Goal: Information Seeking & Learning: Learn about a topic

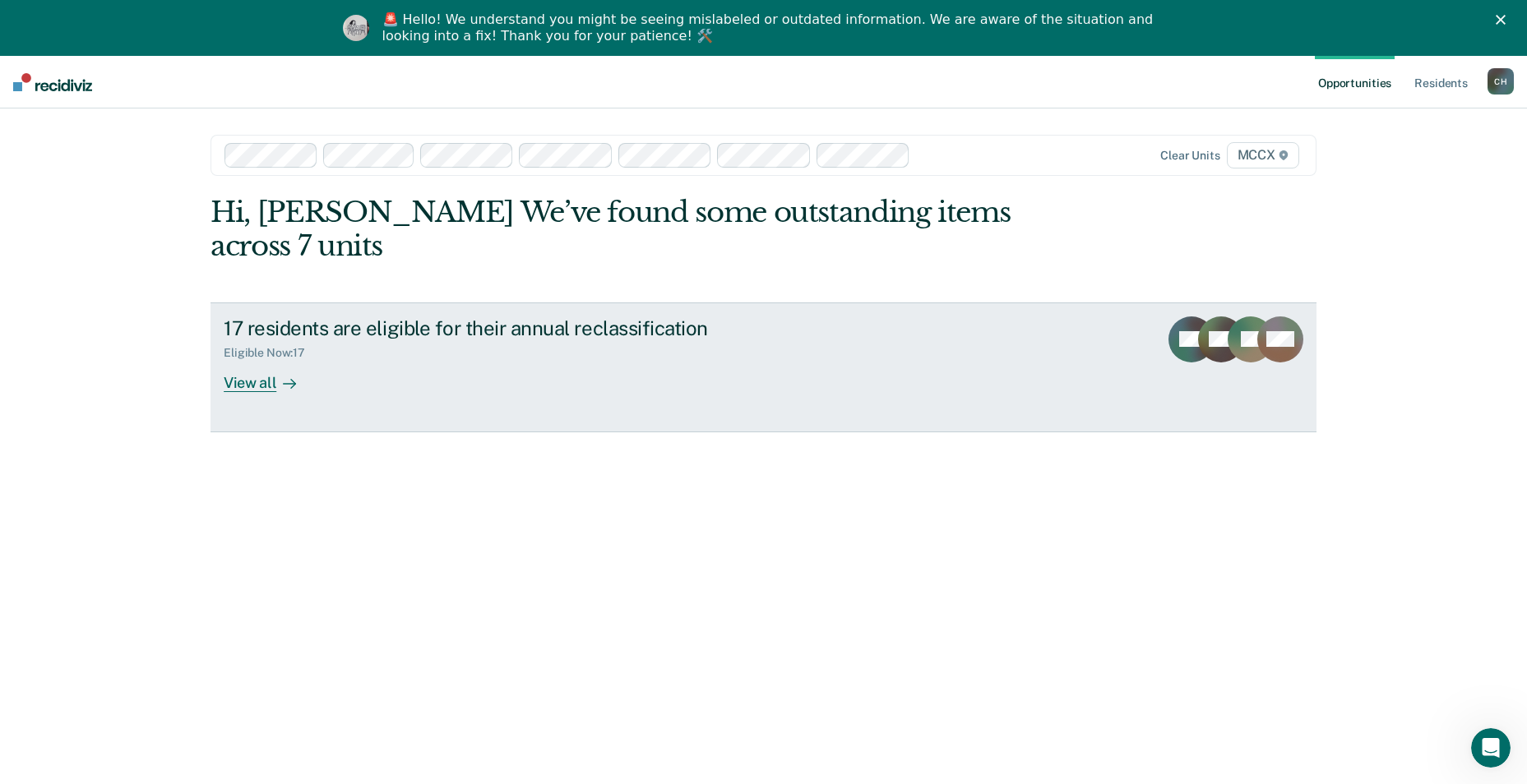
click at [236, 360] on div "View all" at bounding box center [270, 376] width 92 height 32
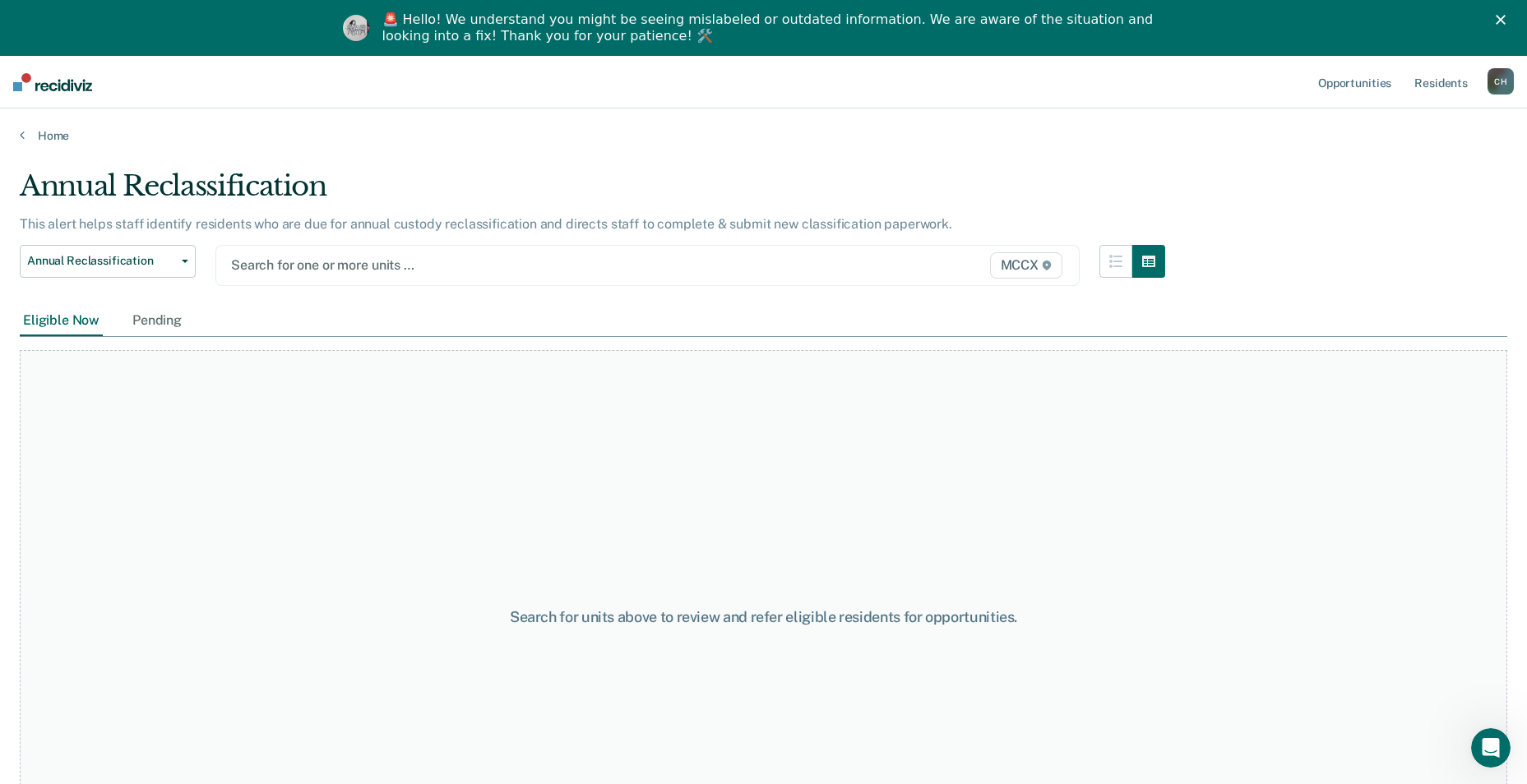
click at [320, 266] on div at bounding box center [522, 265] width 582 height 19
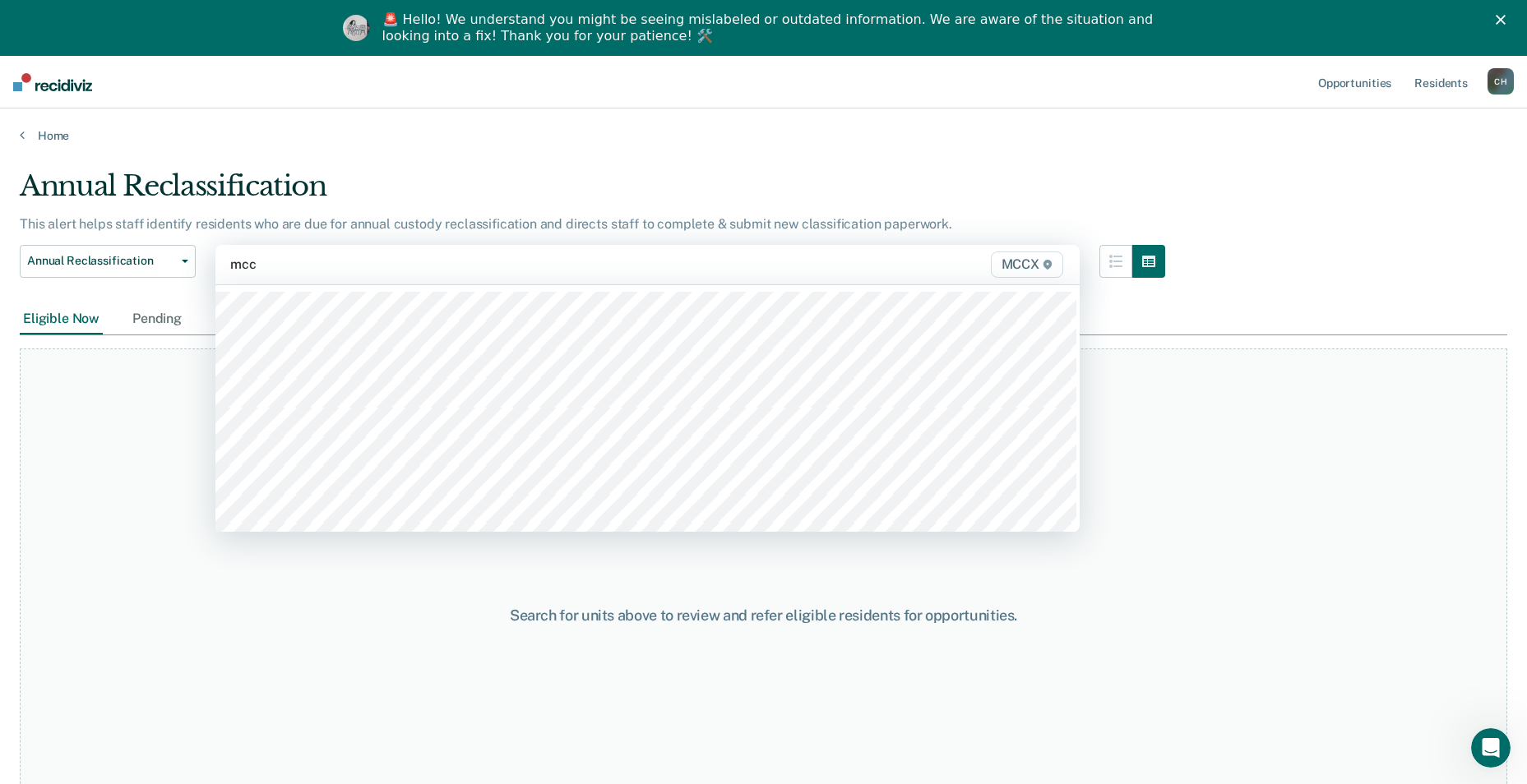
type input "mccx"
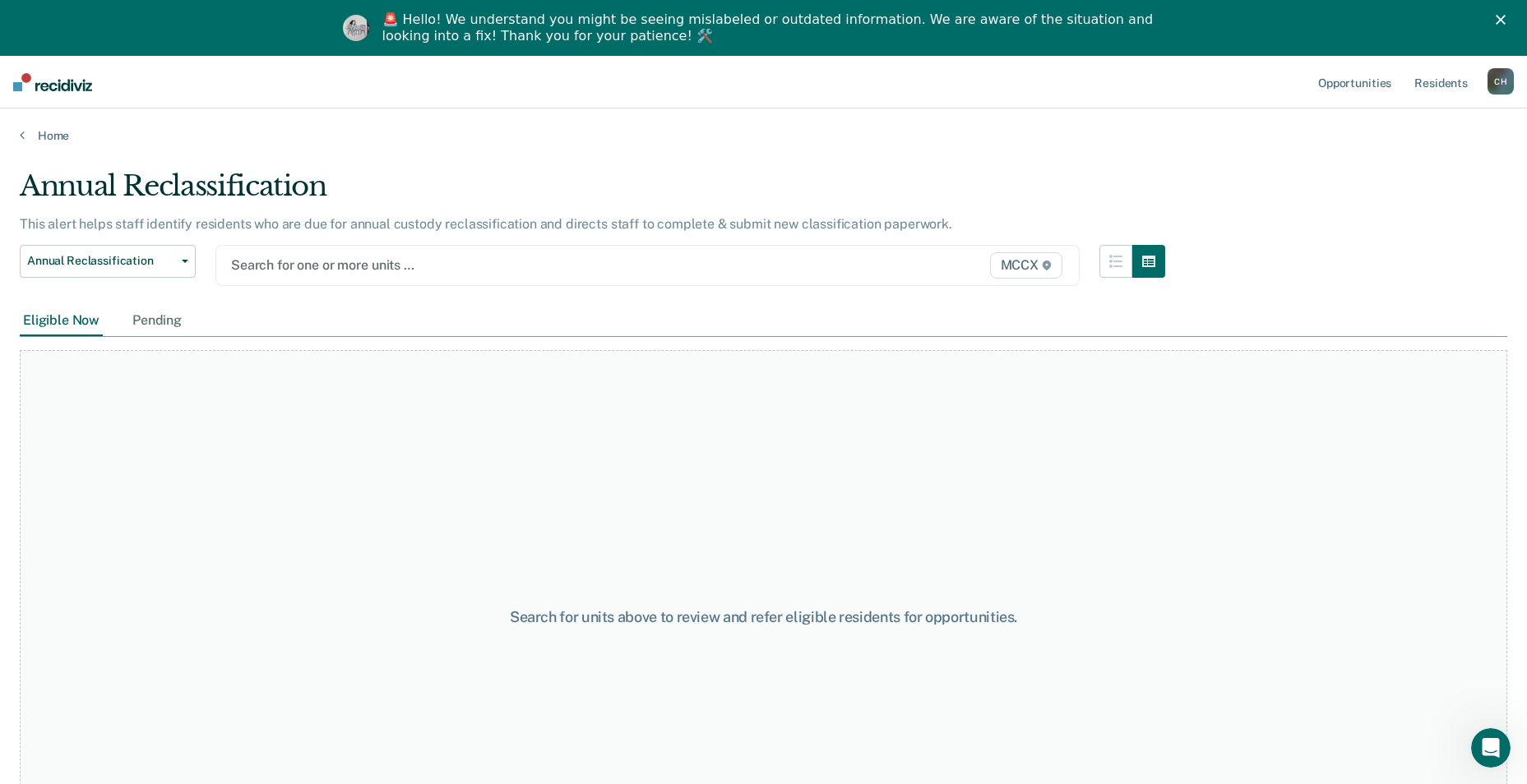
click at [303, 264] on div at bounding box center [522, 265] width 582 height 19
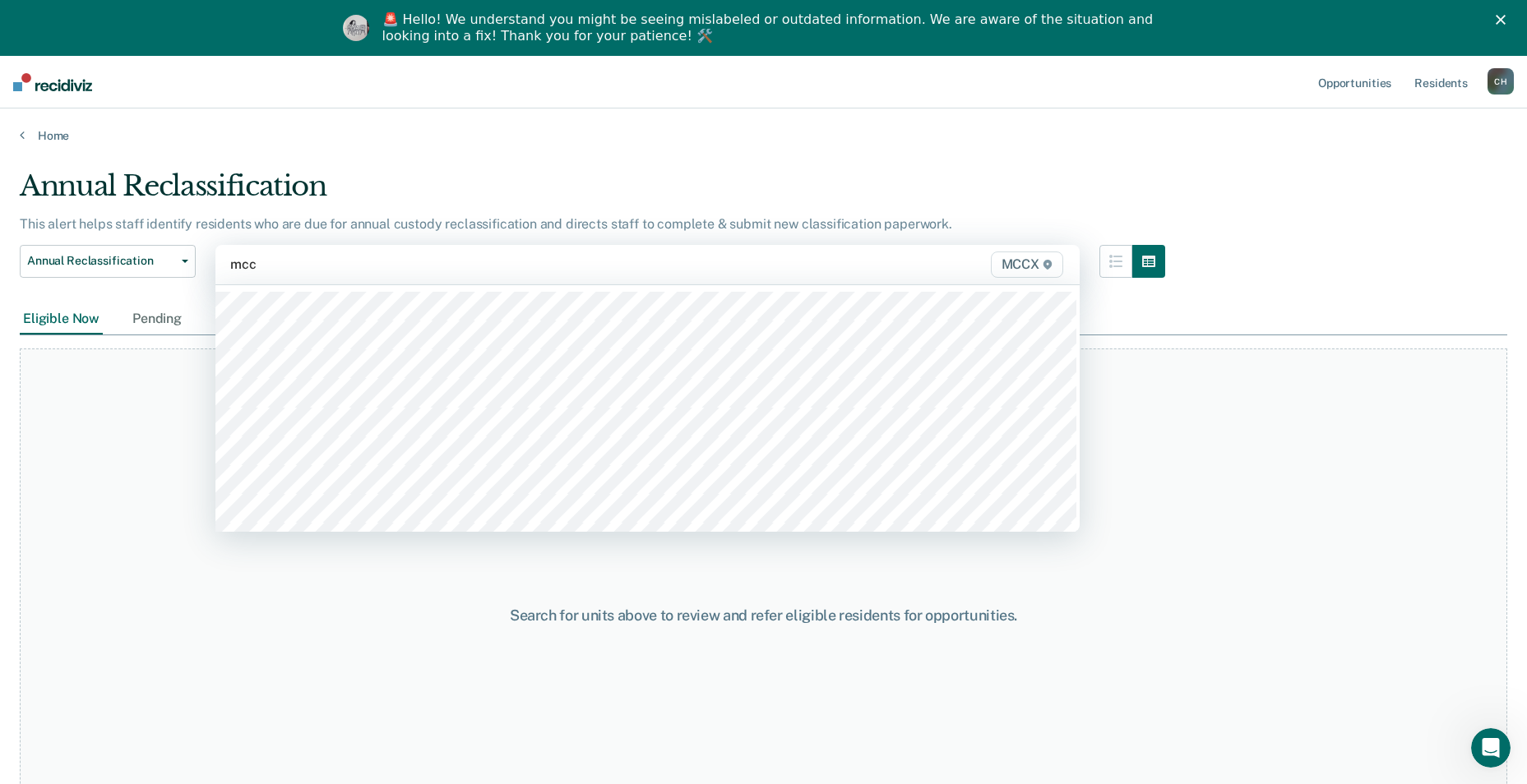
type input "mccx"
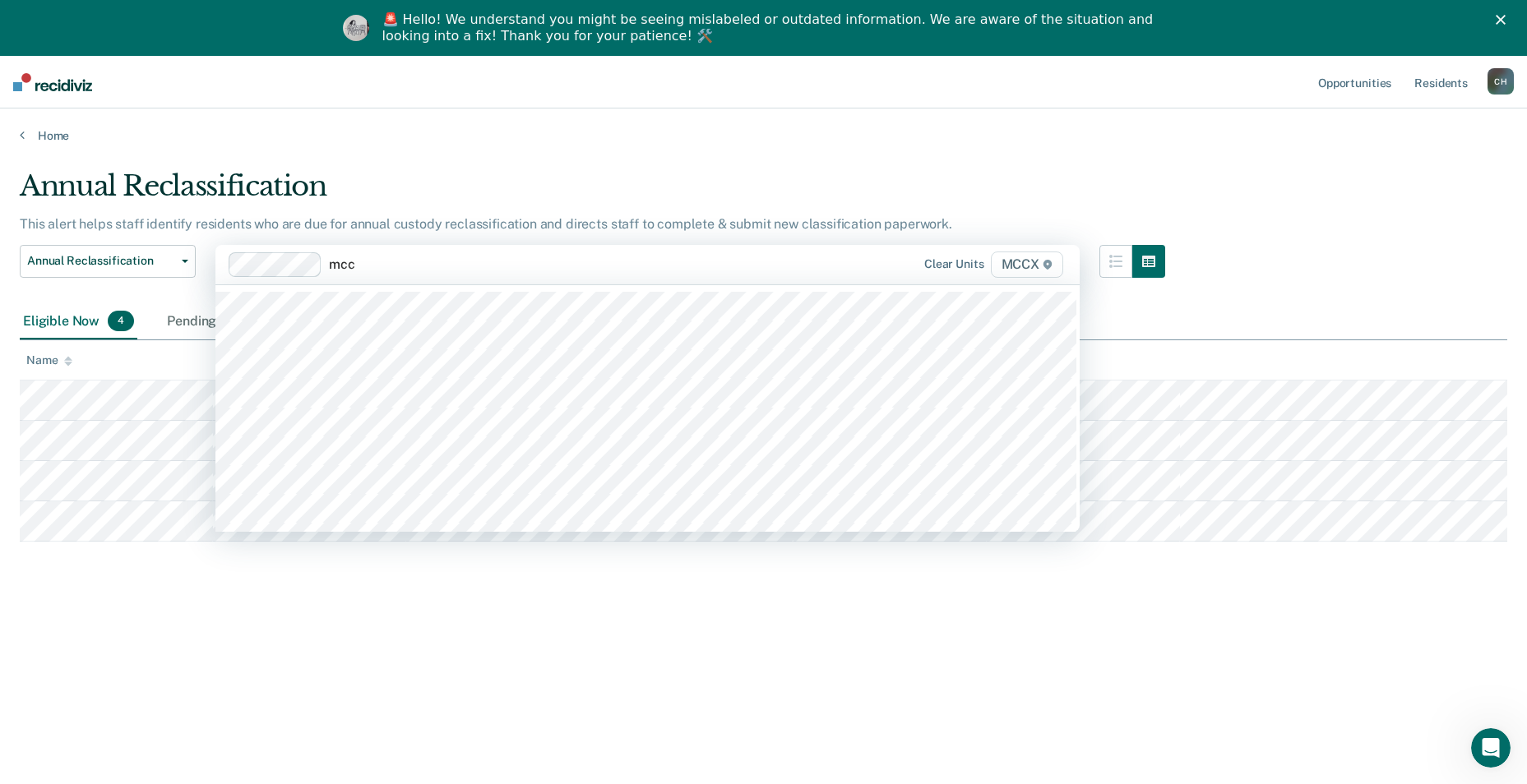
type input "mccx"
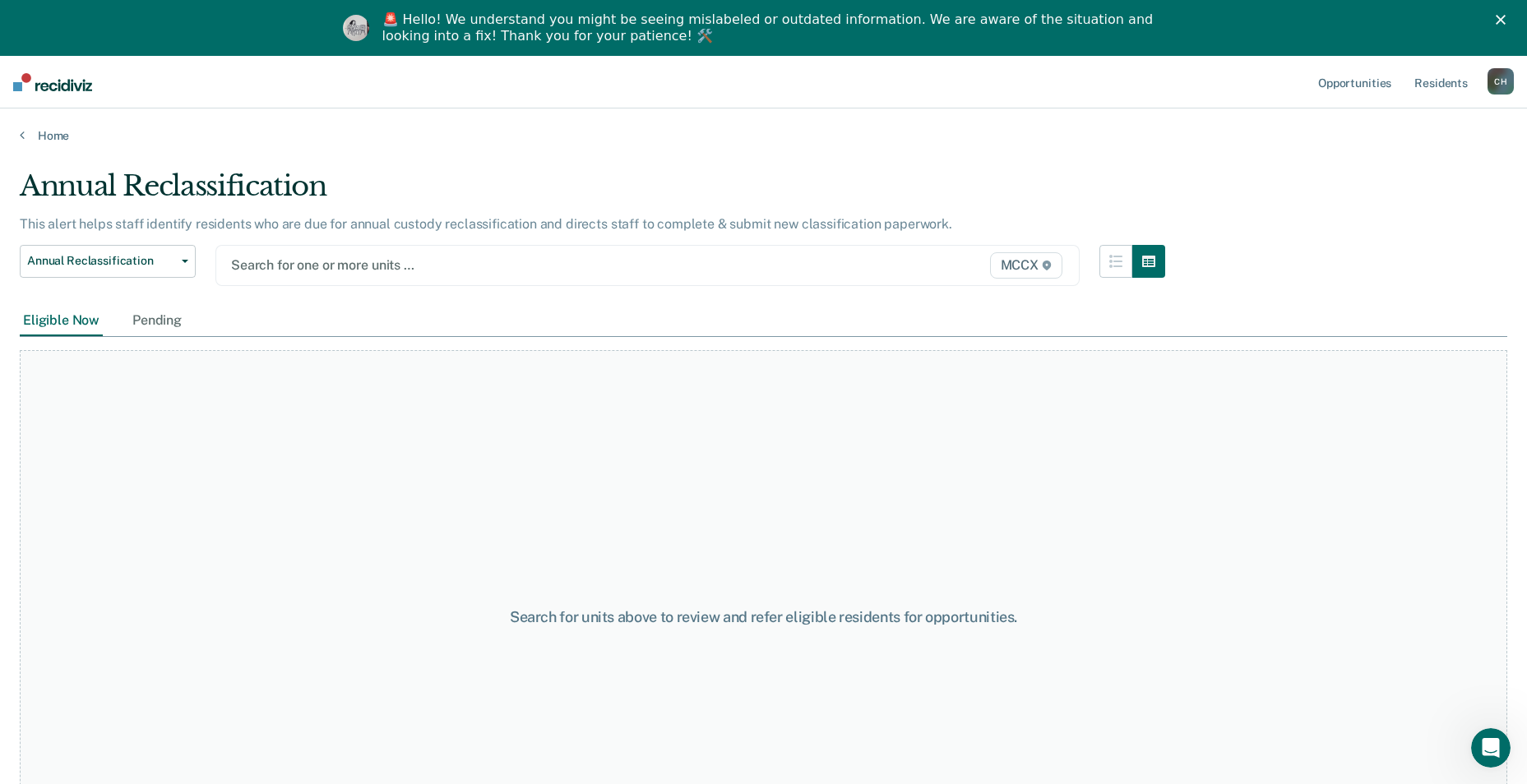
click at [303, 267] on div at bounding box center [522, 265] width 582 height 19
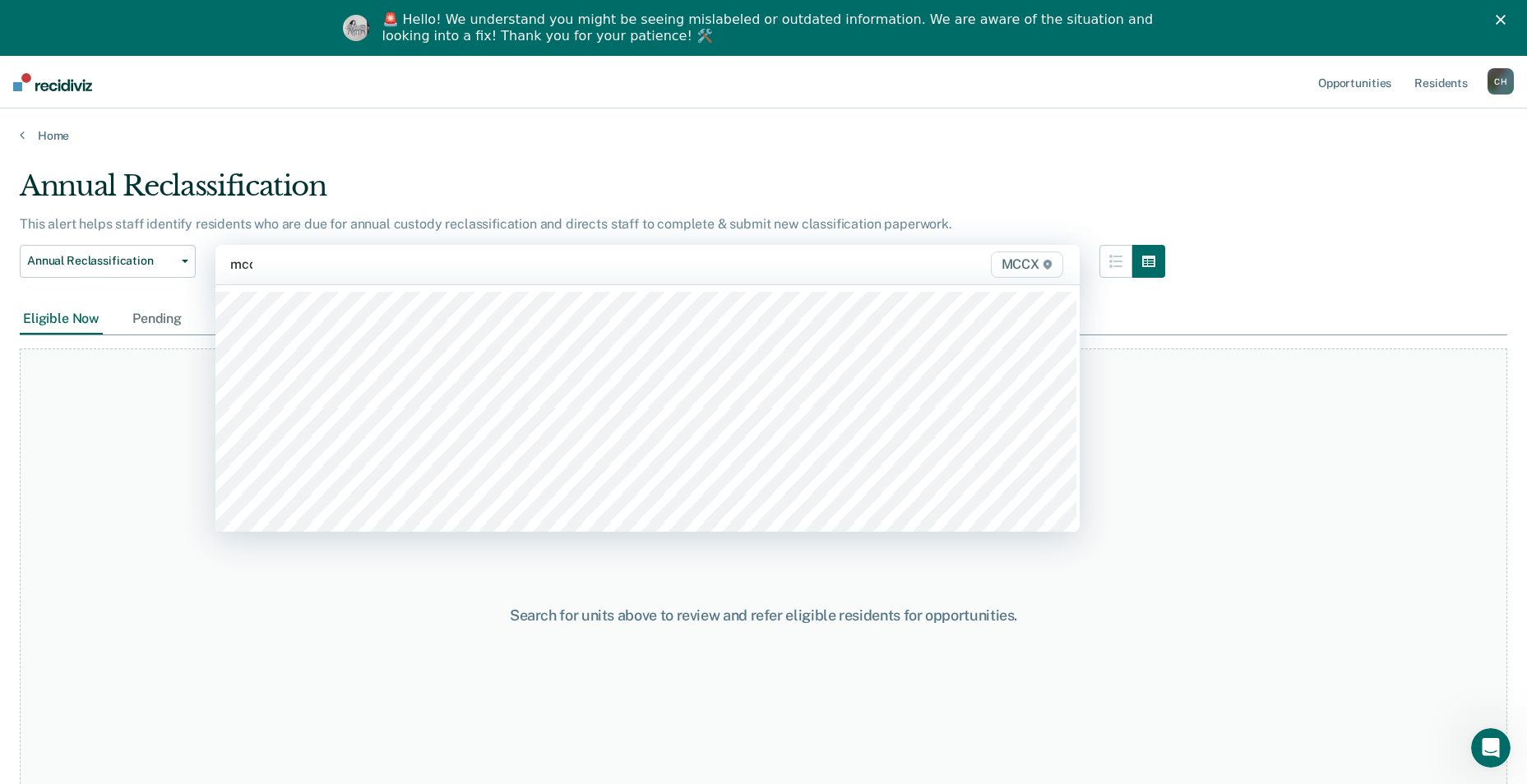
type input "mccx"
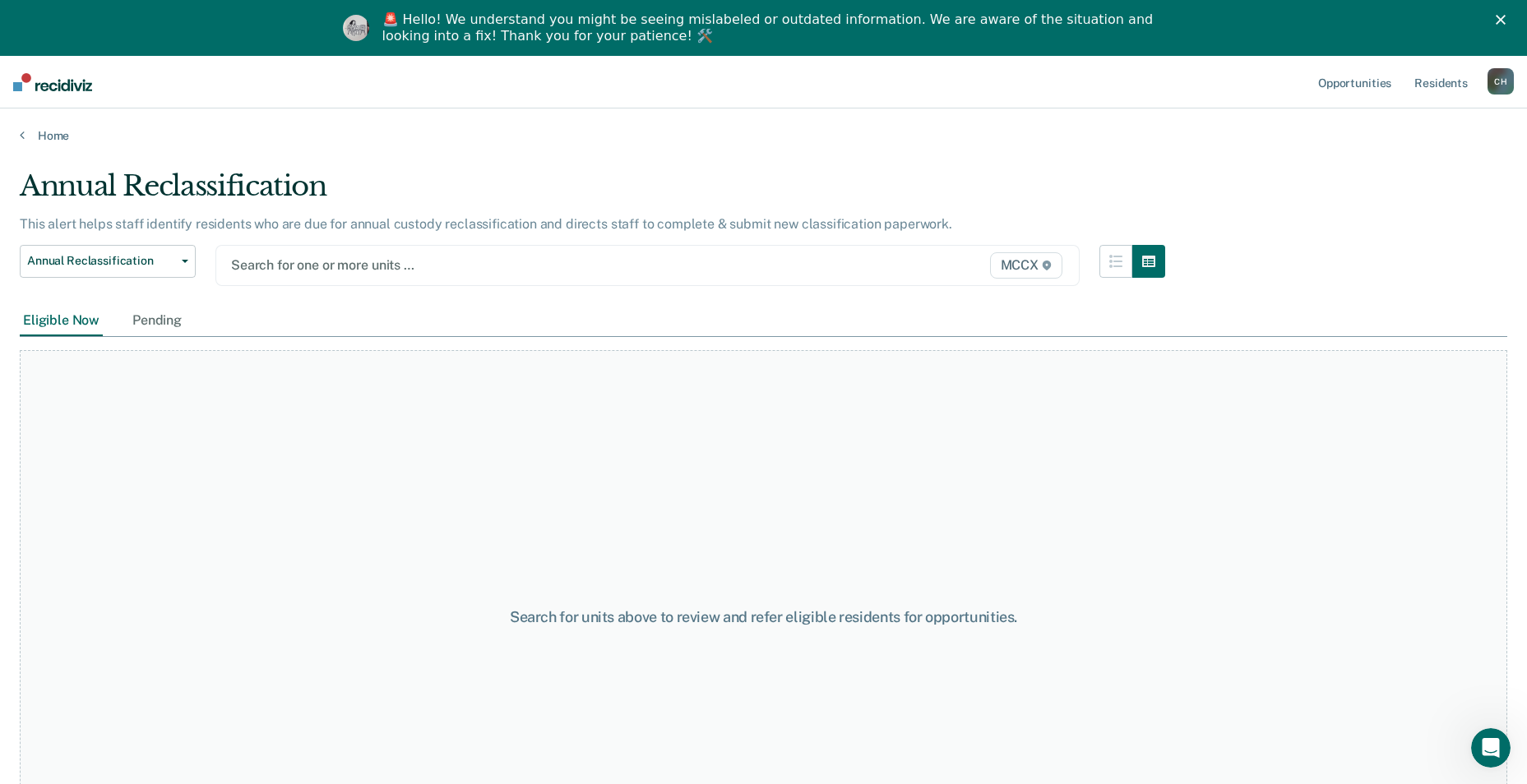
click at [306, 266] on div at bounding box center [522, 265] width 582 height 19
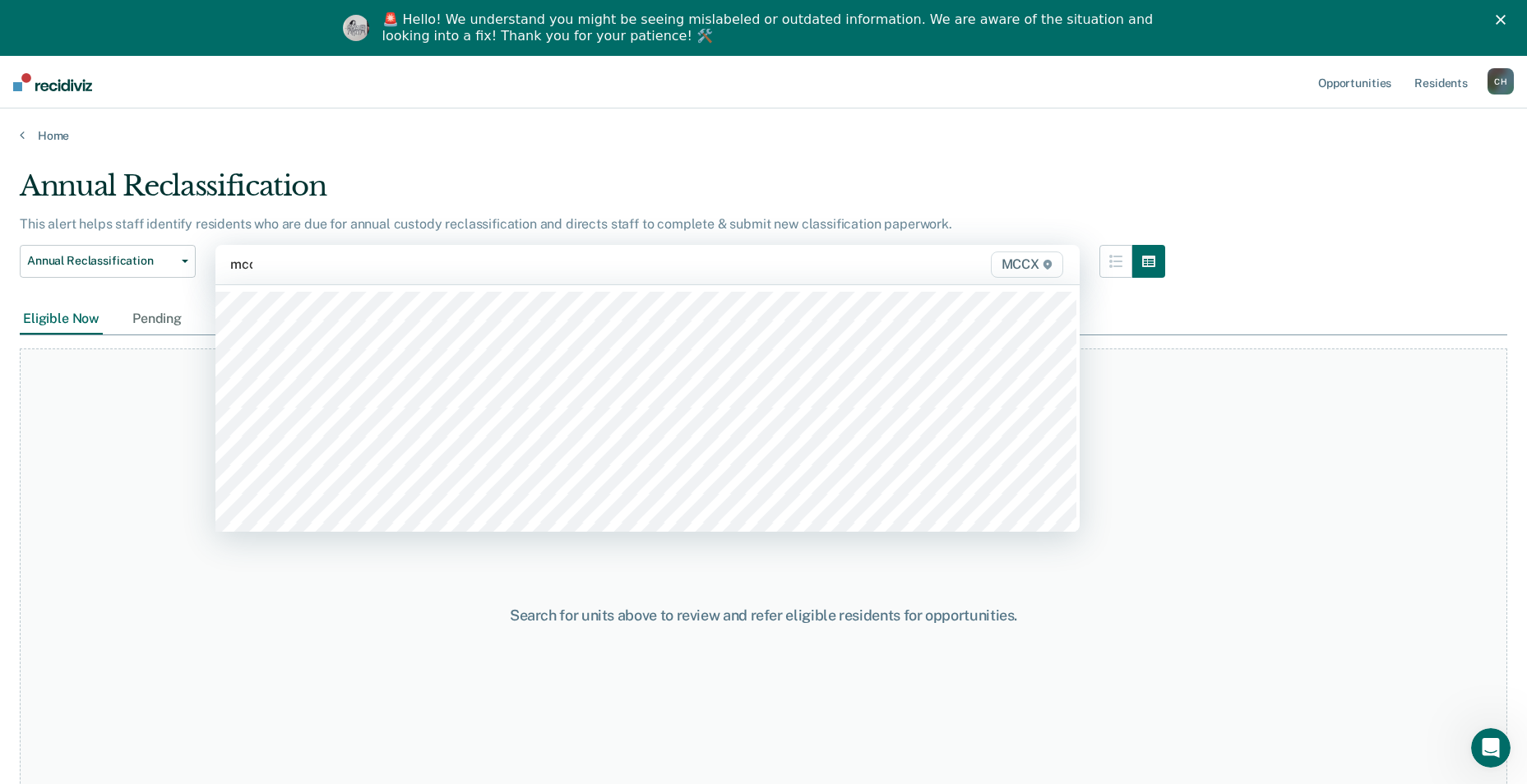
type input "mccx"
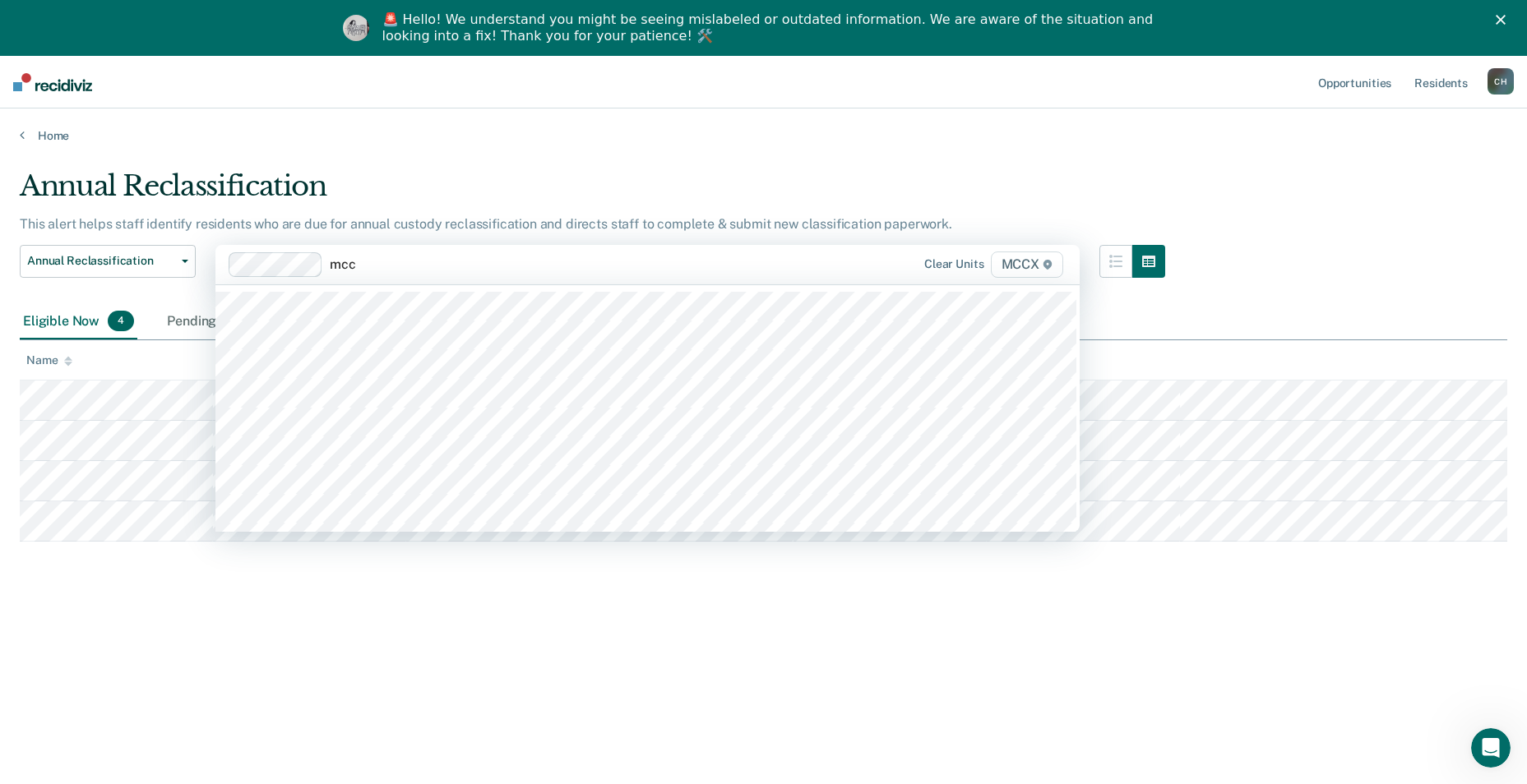
type input "mccx"
